Goal: Task Accomplishment & Management: Use online tool/utility

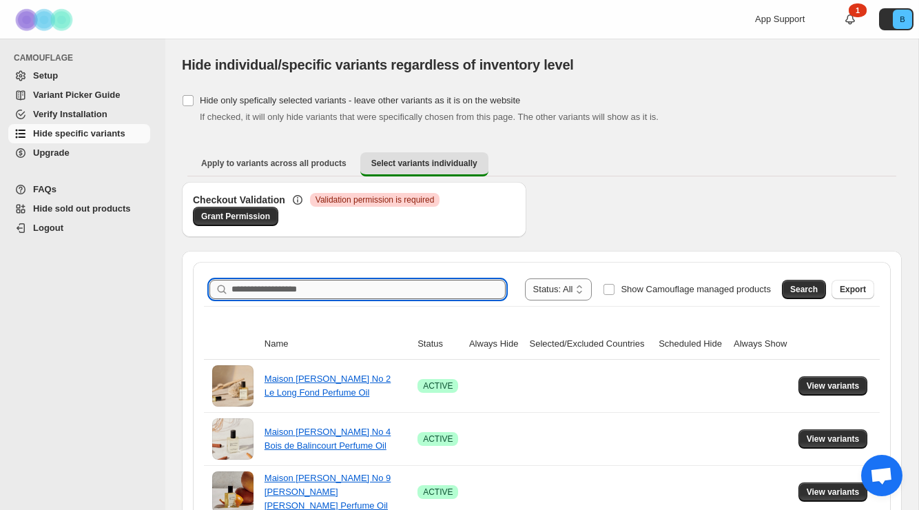
click at [405, 291] on input "Search product name" at bounding box center [368, 289] width 274 height 19
click at [811, 281] on button "Search" at bounding box center [804, 289] width 44 height 19
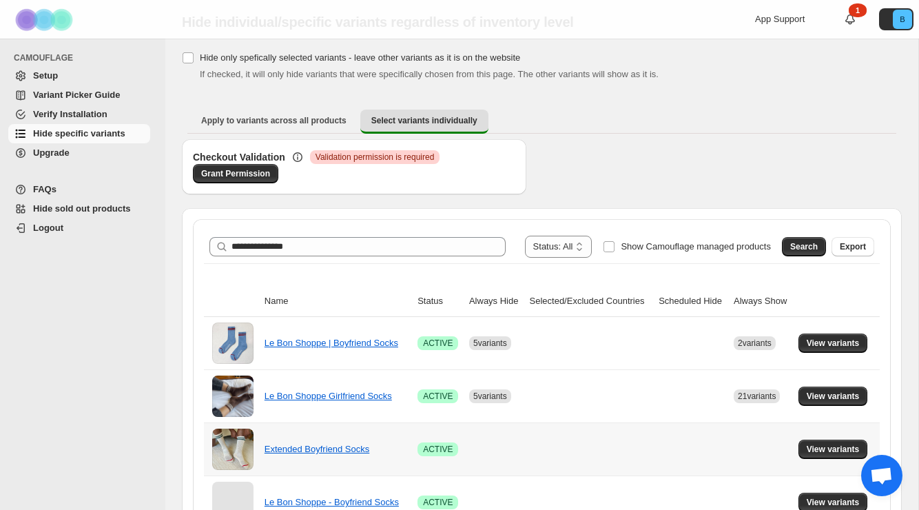
scroll to position [51, 0]
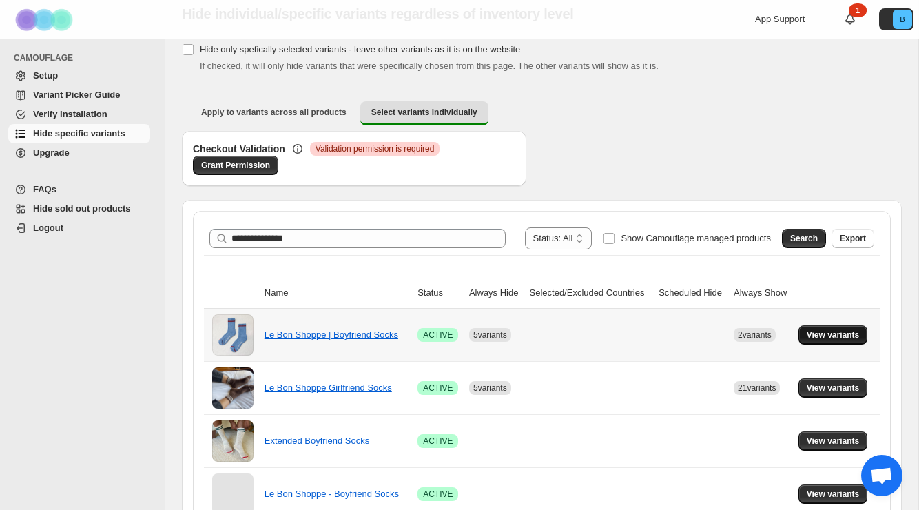
click at [809, 342] on button "View variants" at bounding box center [833, 334] width 70 height 19
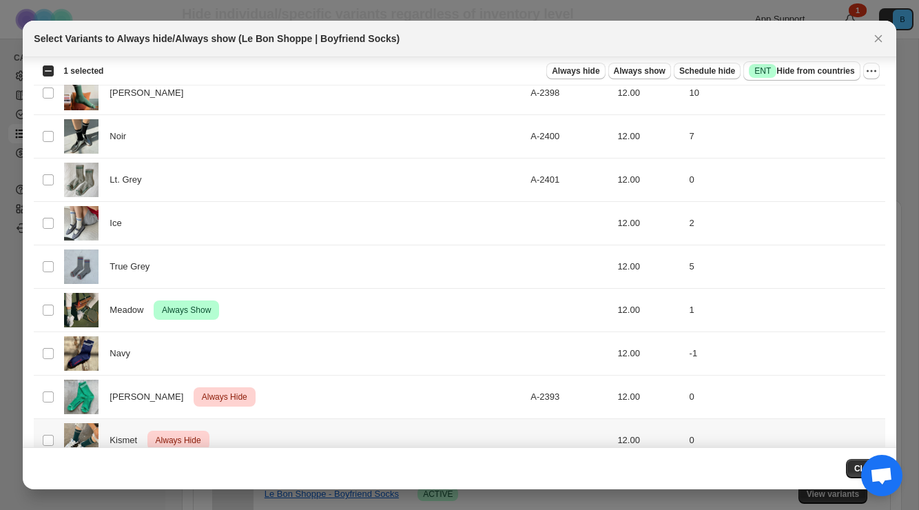
scroll to position [592, 0]
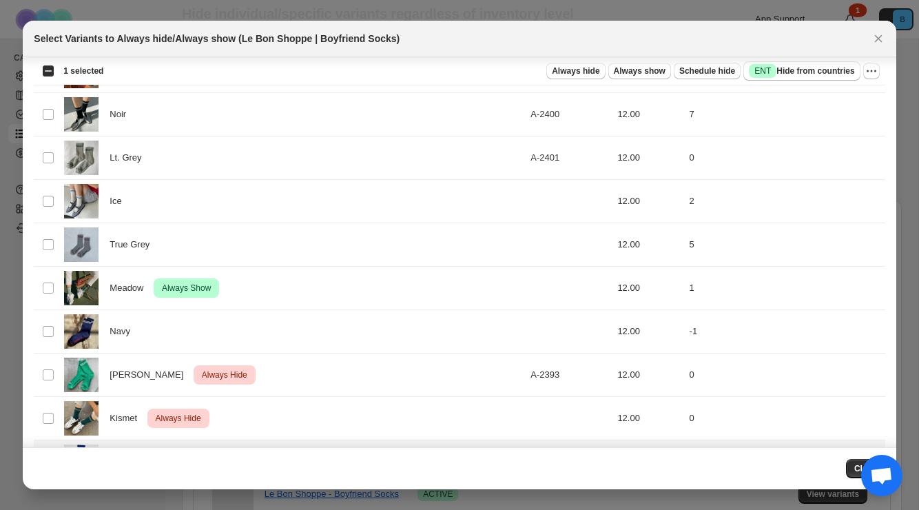
click at [47, 440] on td "Select product variant" at bounding box center [47, 461] width 26 height 43
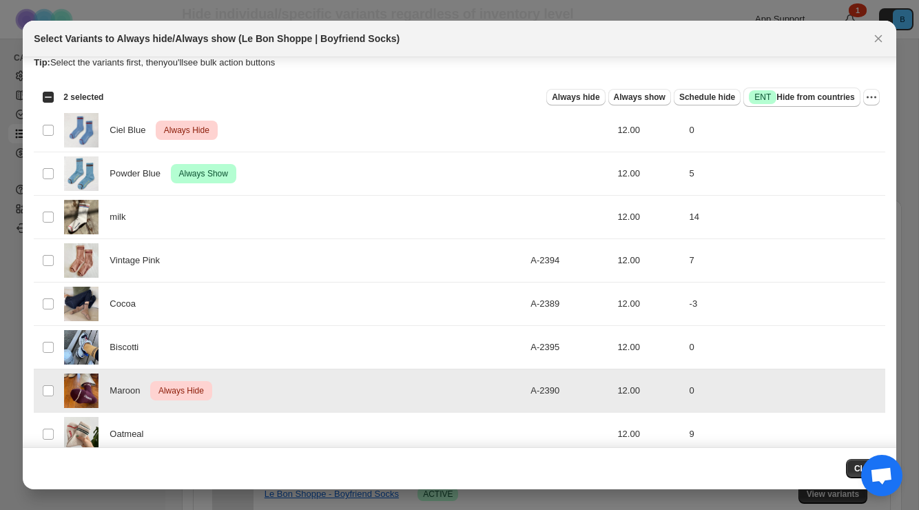
scroll to position [0, 0]
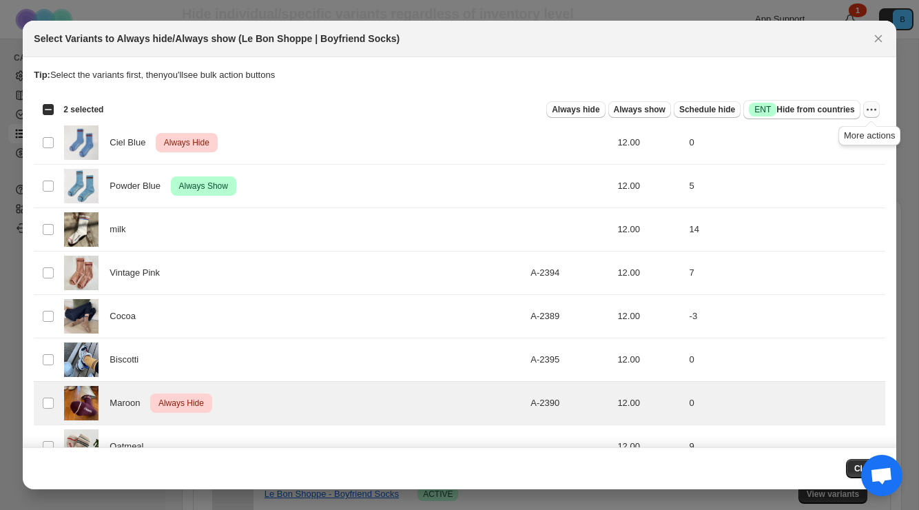
click at [874, 111] on icon "More actions" at bounding box center [872, 110] width 14 height 14
click at [820, 143] on button "Undo always hide" at bounding box center [821, 136] width 108 height 22
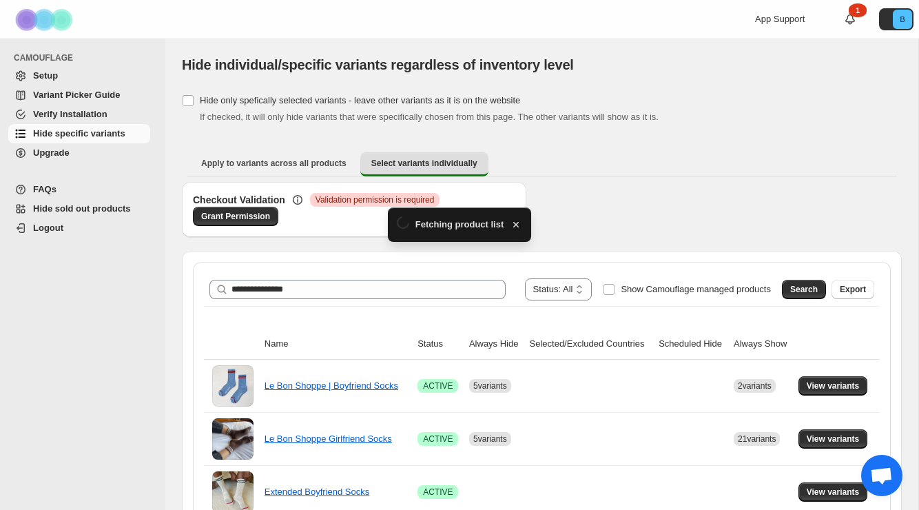
scroll to position [51, 0]
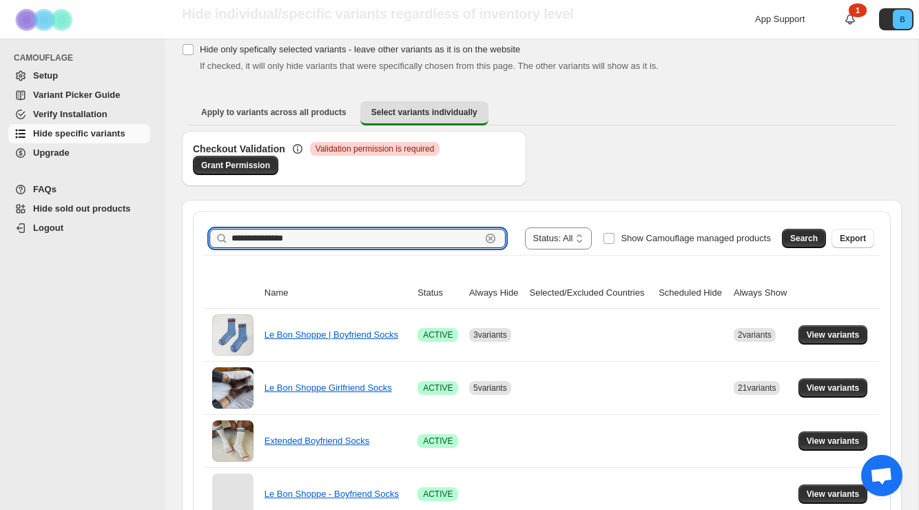
drag, startPoint x: 247, startPoint y: 240, endPoint x: 226, endPoint y: 240, distance: 21.4
click at [227, 240] on div "**********" at bounding box center [357, 238] width 296 height 19
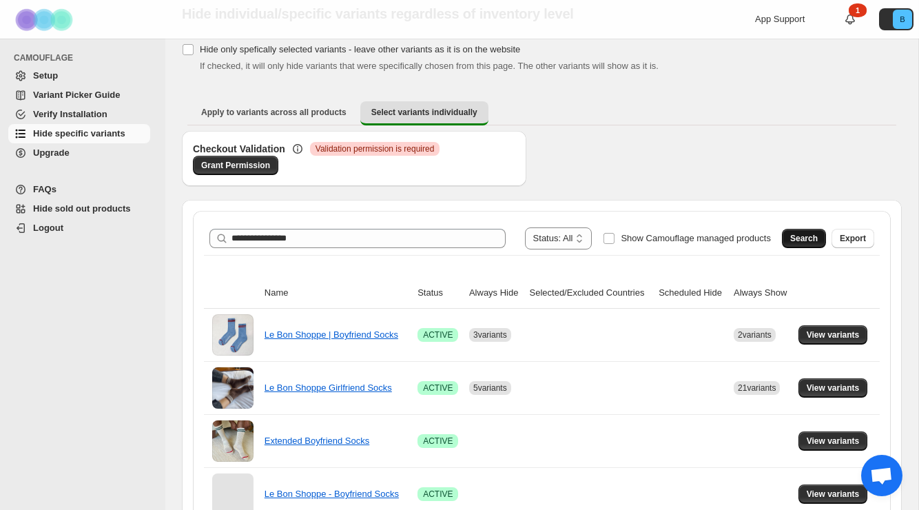
click at [803, 234] on span "Search" at bounding box center [804, 238] width 28 height 11
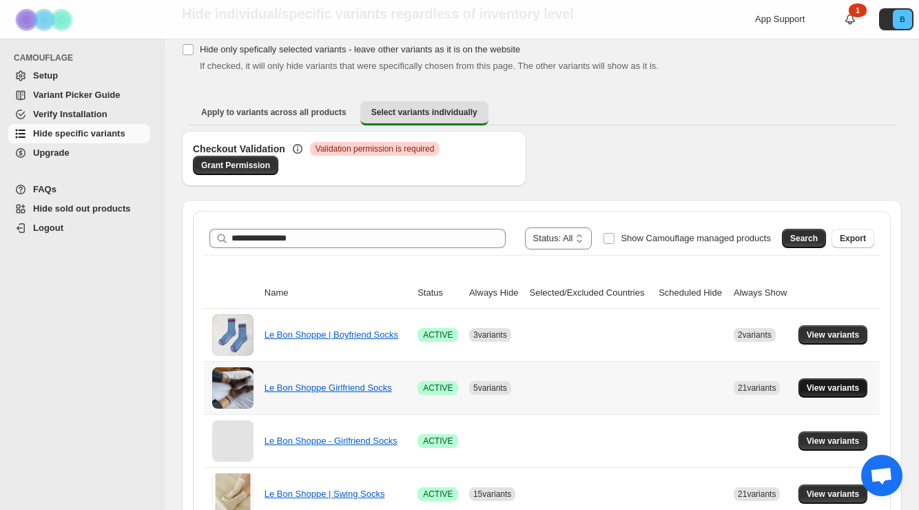
click at [823, 380] on button "View variants" at bounding box center [833, 387] width 70 height 19
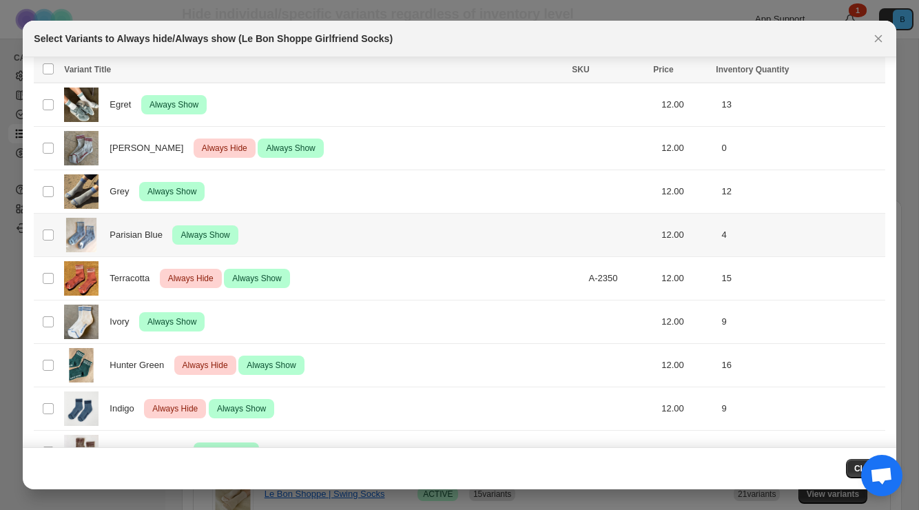
scroll to position [257, 0]
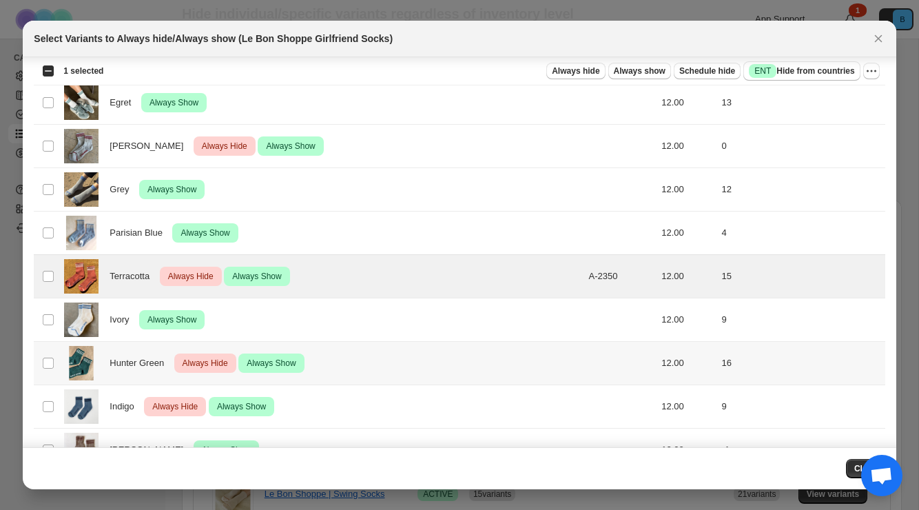
click at [48, 355] on td "Select product variant" at bounding box center [47, 362] width 26 height 43
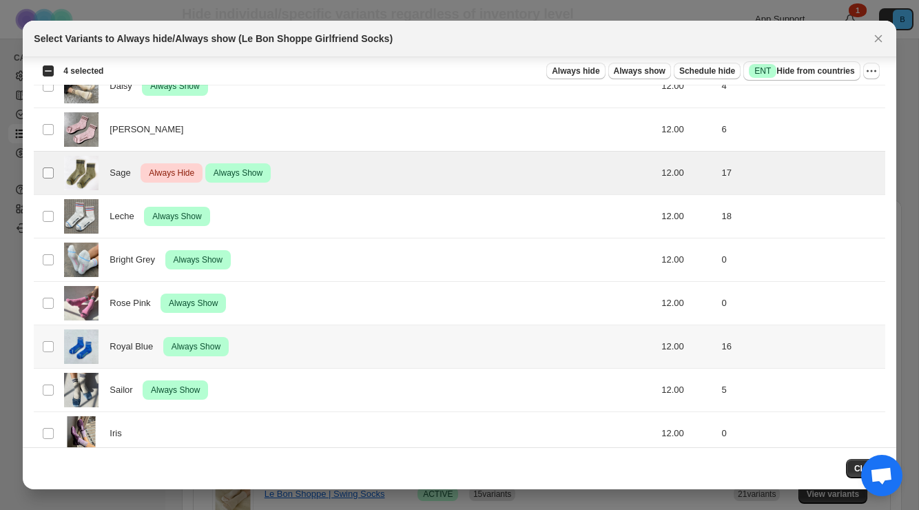
scroll to position [683, 0]
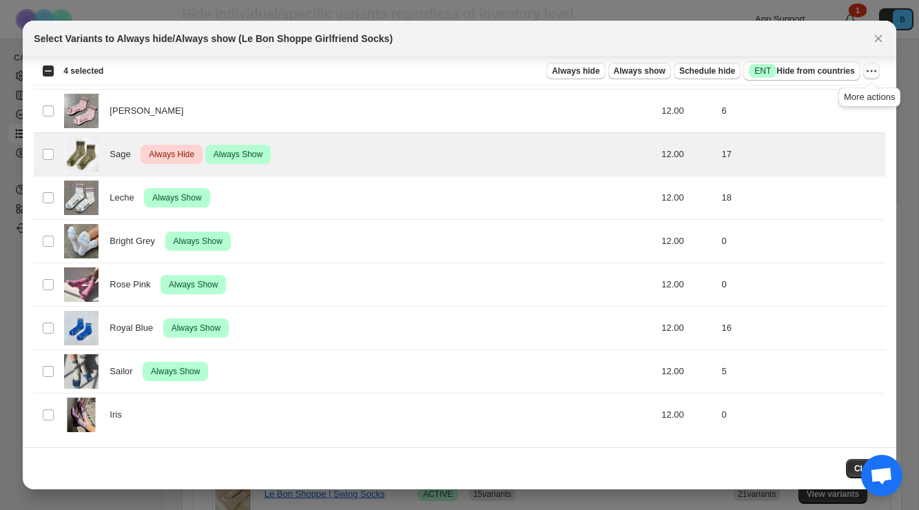
click at [867, 67] on icon "More actions" at bounding box center [872, 71] width 14 height 14
click at [823, 97] on span "Undo always hide" at bounding box center [806, 98] width 71 height 10
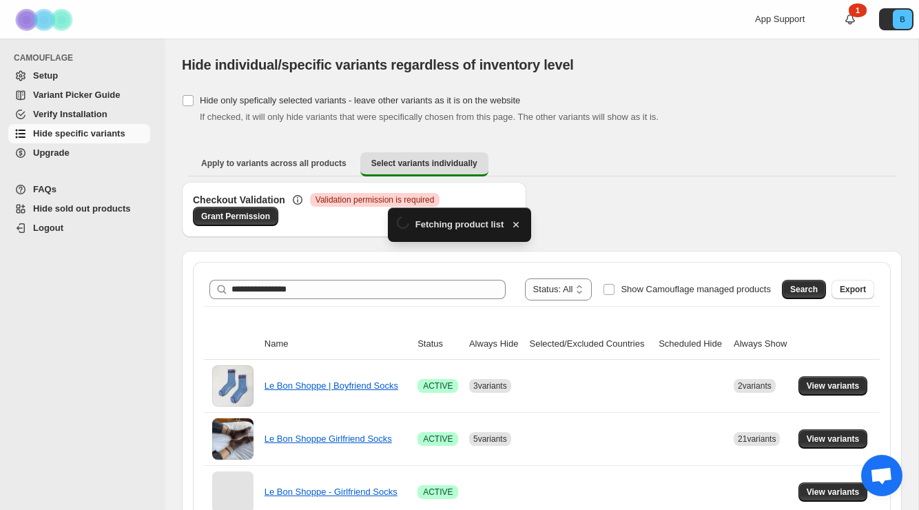
scroll to position [51, 0]
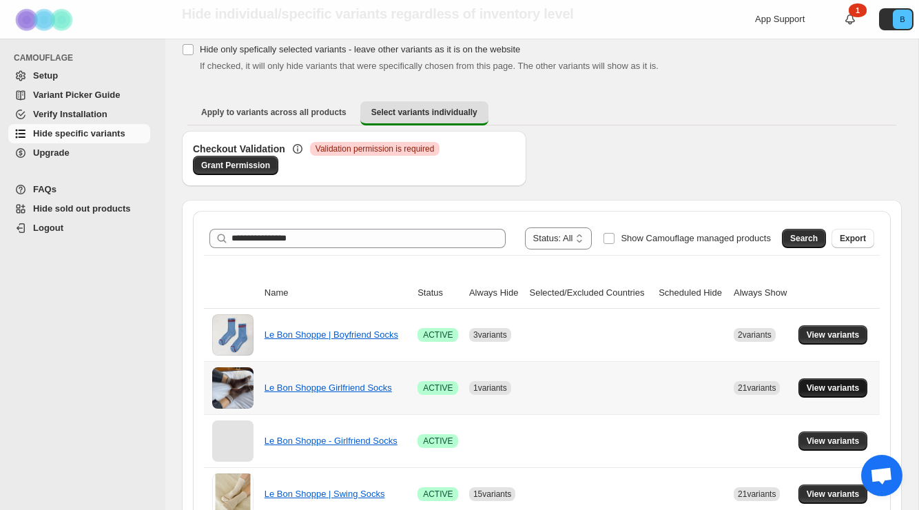
click at [828, 384] on span "View variants" at bounding box center [833, 387] width 53 height 11
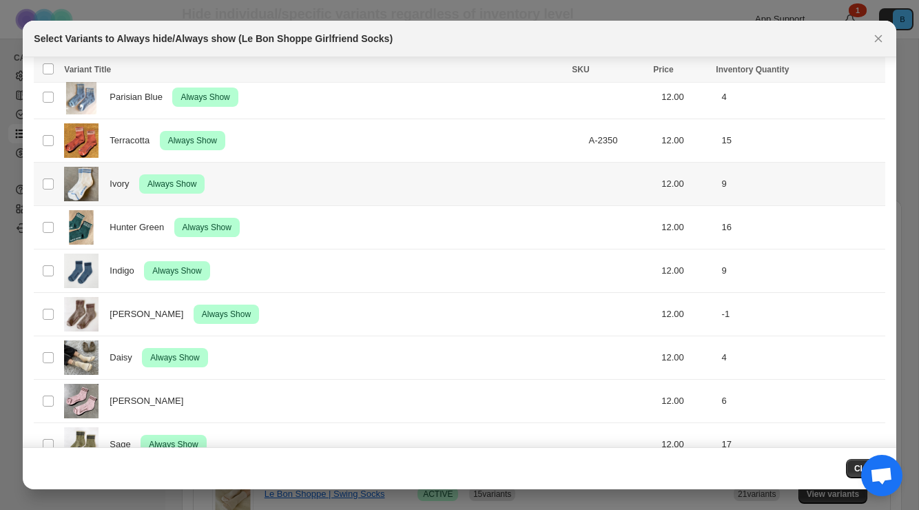
scroll to position [395, 0]
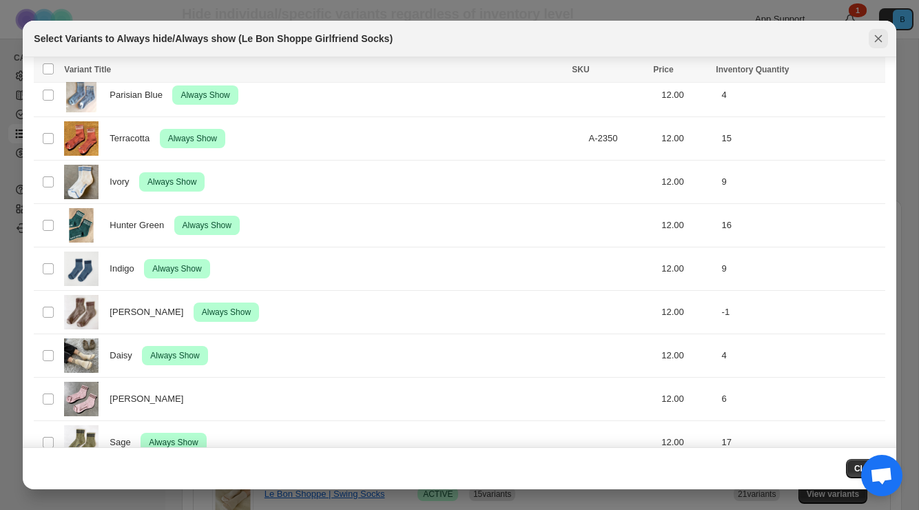
click at [874, 39] on icon "Close" at bounding box center [878, 39] width 14 height 14
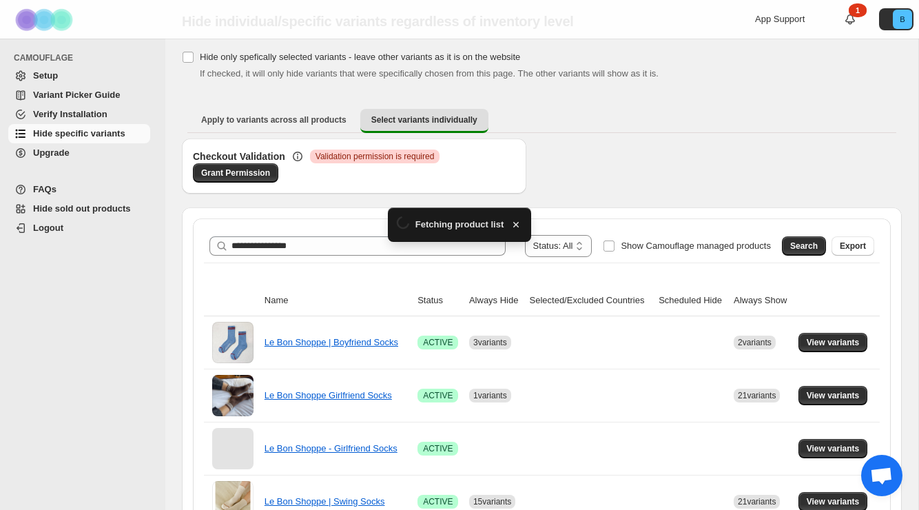
scroll to position [51, 0]
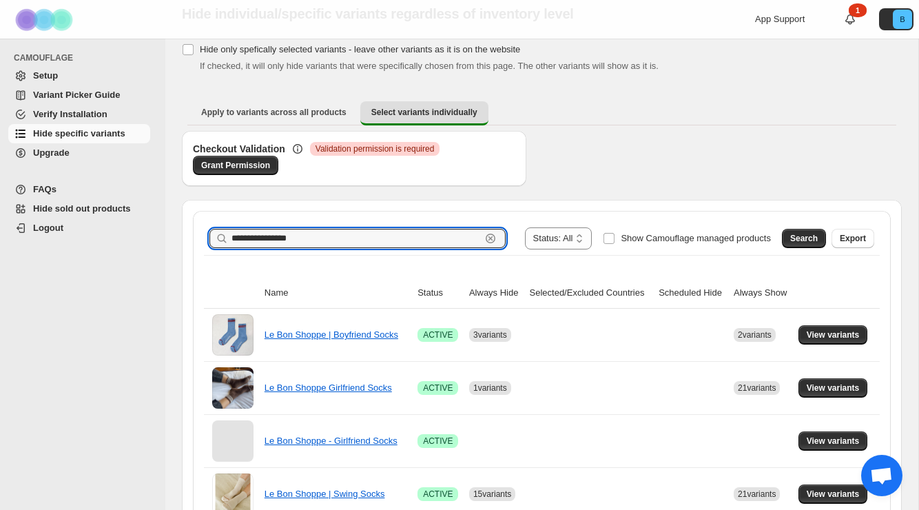
drag, startPoint x: 269, startPoint y: 240, endPoint x: 189, endPoint y: 238, distance: 79.9
click at [192, 240] on div "**********" at bounding box center [542, 418] width 720 height 437
click at [788, 236] on button "Search" at bounding box center [804, 238] width 44 height 19
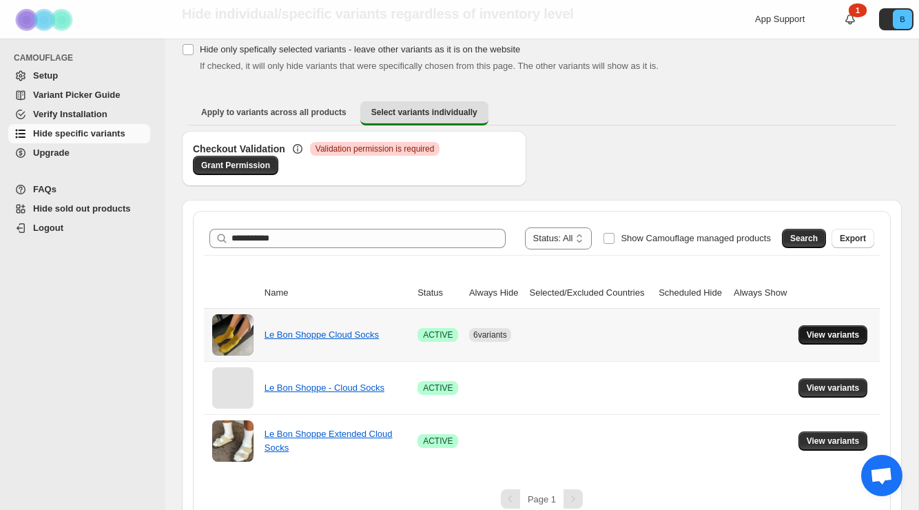
click at [829, 340] on span "View variants" at bounding box center [833, 334] width 53 height 11
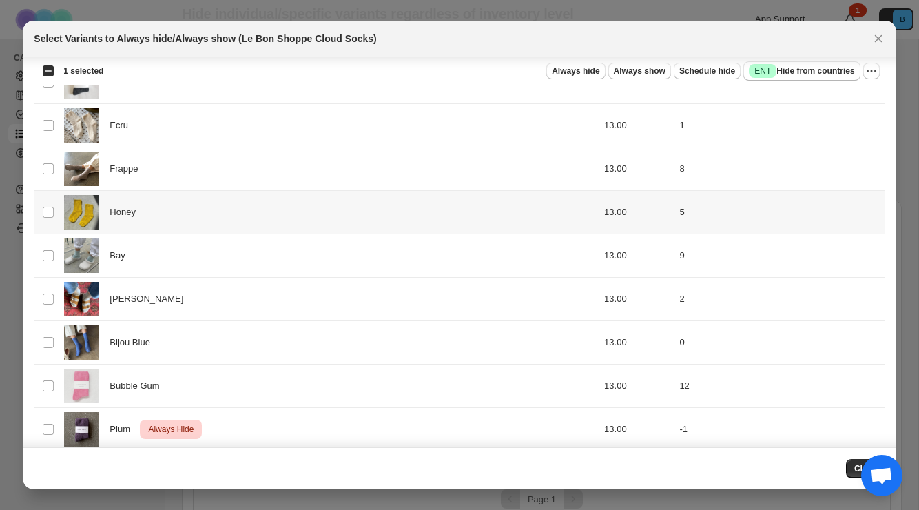
scroll to position [0, 0]
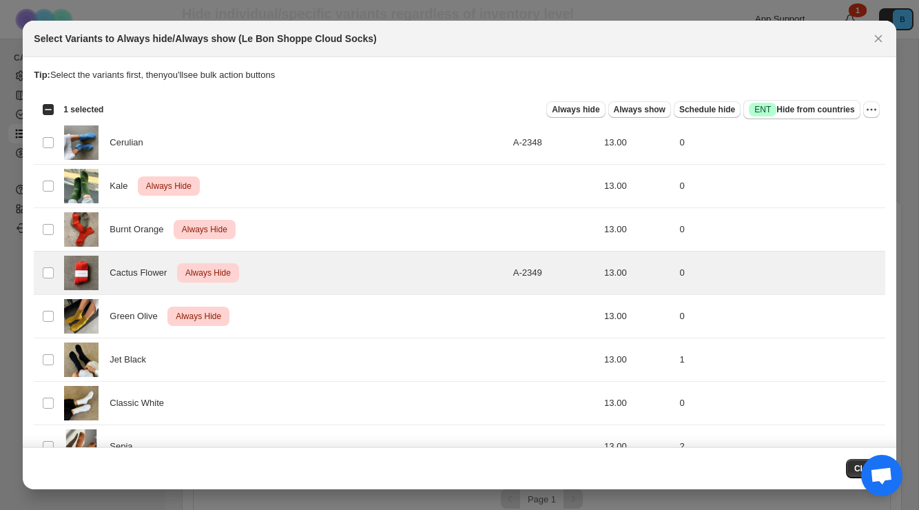
click at [865, 100] on div "Always hide Always show Schedule hide Success ENT Hide from countries Always hi…" at bounding box center [496, 109] width 765 height 19
click at [867, 101] on span ":r3t:" at bounding box center [871, 109] width 17 height 17
click at [868, 112] on icon "More actions" at bounding box center [872, 110] width 14 height 14
click at [813, 139] on span "Undo always hide" at bounding box center [806, 137] width 71 height 10
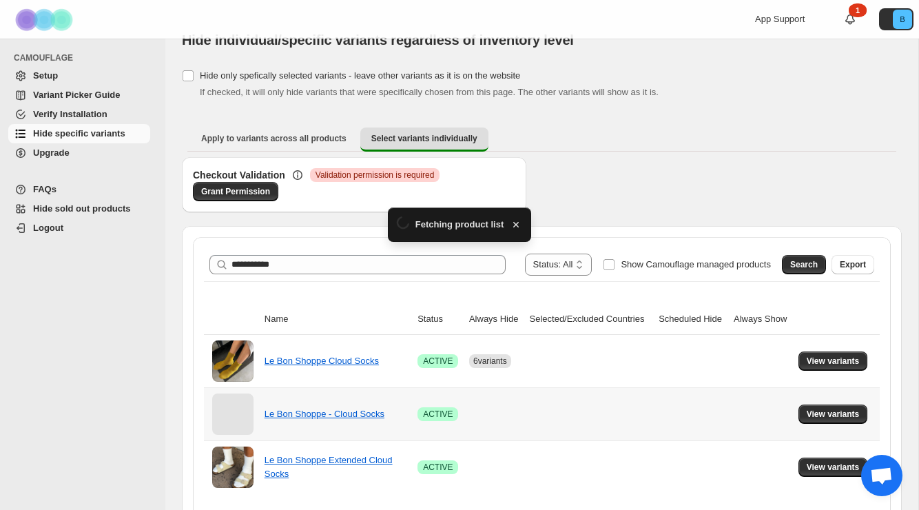
scroll to position [51, 0]
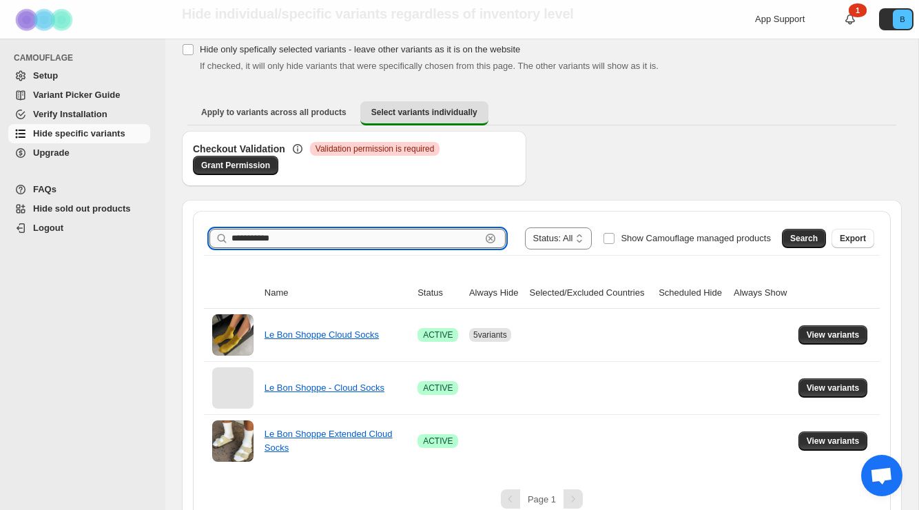
click at [425, 229] on input "**********" at bounding box center [355, 238] width 249 height 19
type input "*******"
click at [801, 238] on span "Search" at bounding box center [804, 238] width 28 height 11
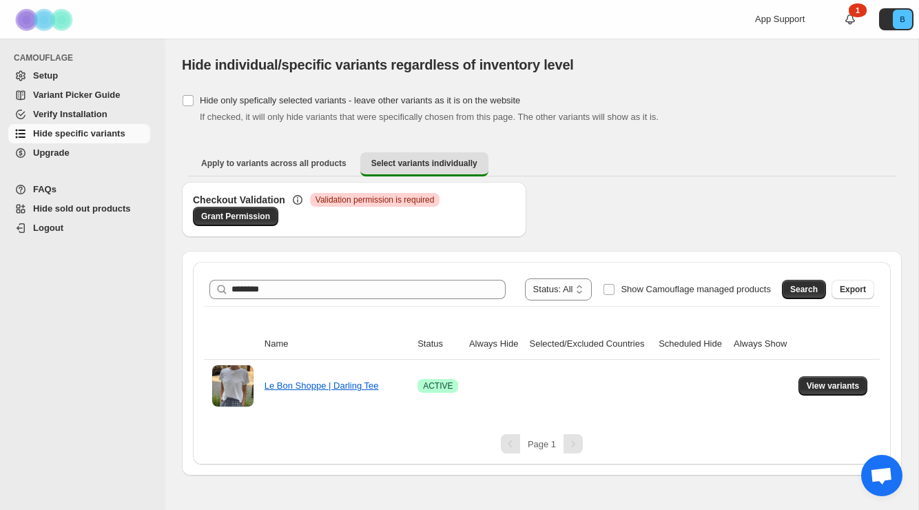
scroll to position [0, 0]
click at [830, 383] on span "View variants" at bounding box center [833, 385] width 53 height 11
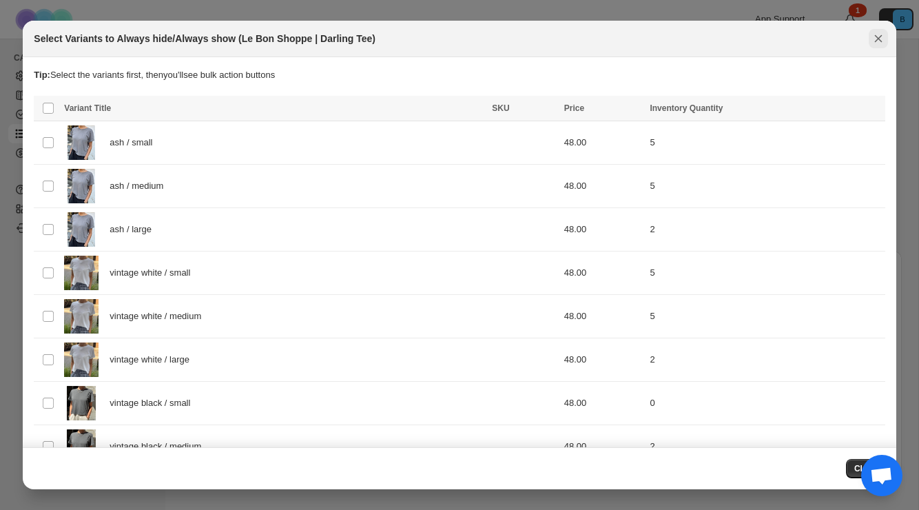
click at [877, 35] on icon "Close" at bounding box center [878, 39] width 14 height 14
